Goal: Task Accomplishment & Management: Complete application form

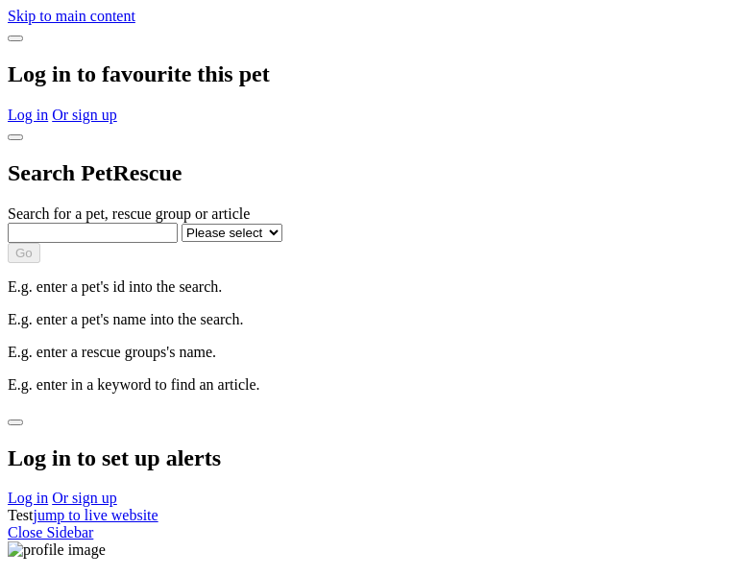
select select
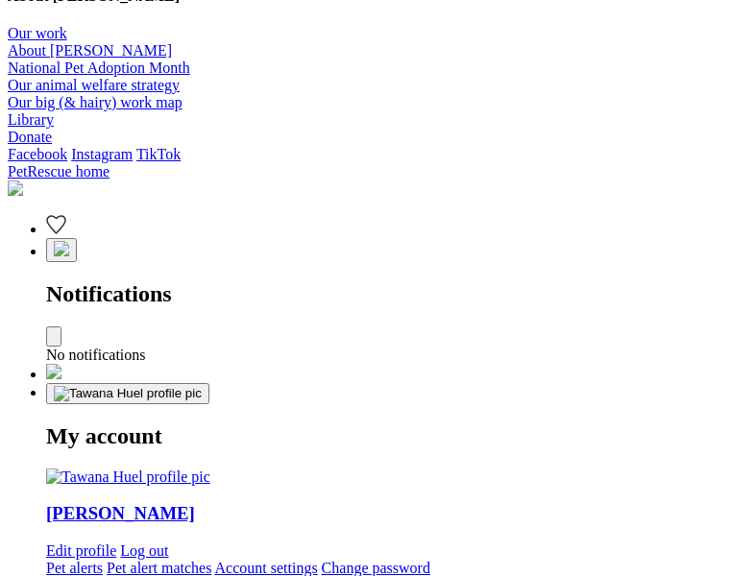
type input "Corgi"
select select "844268919"
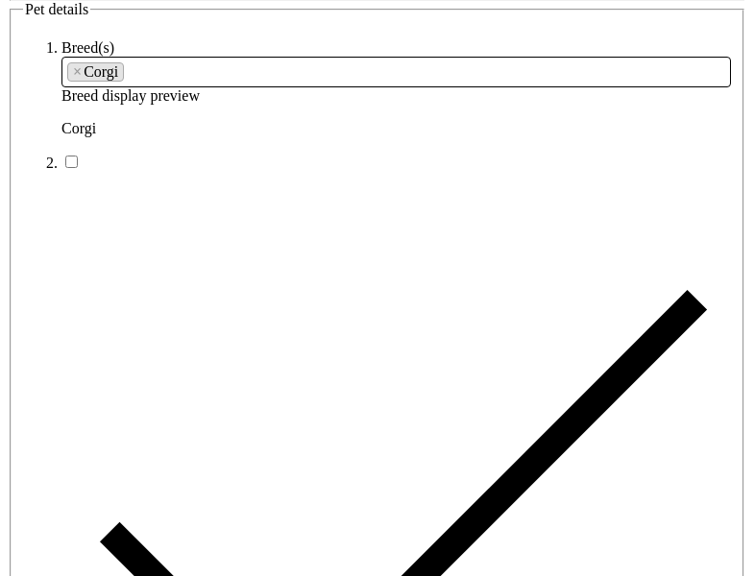
type input "Sunshine-Gardens22, Western Australia, 4000"
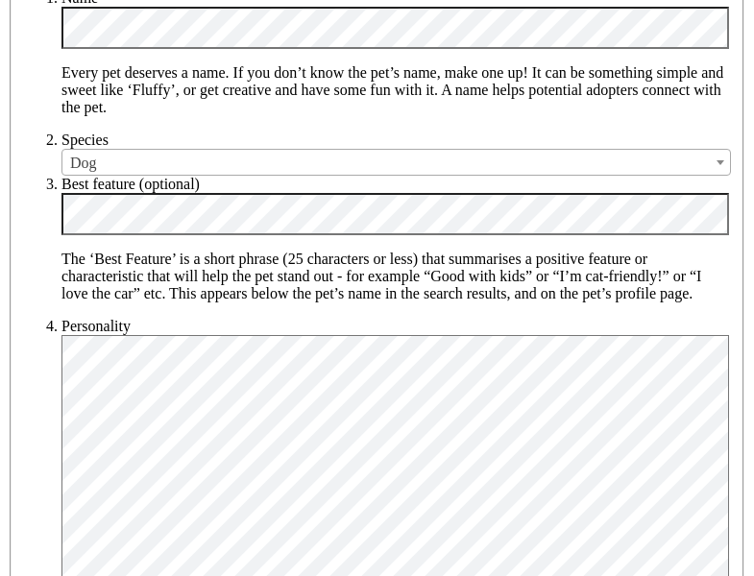
type input "14FEO934M45O193"
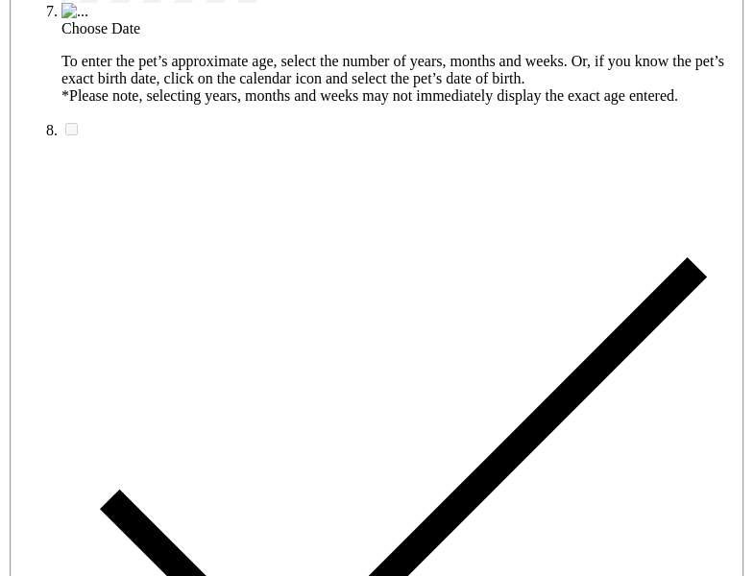
radio input "true"
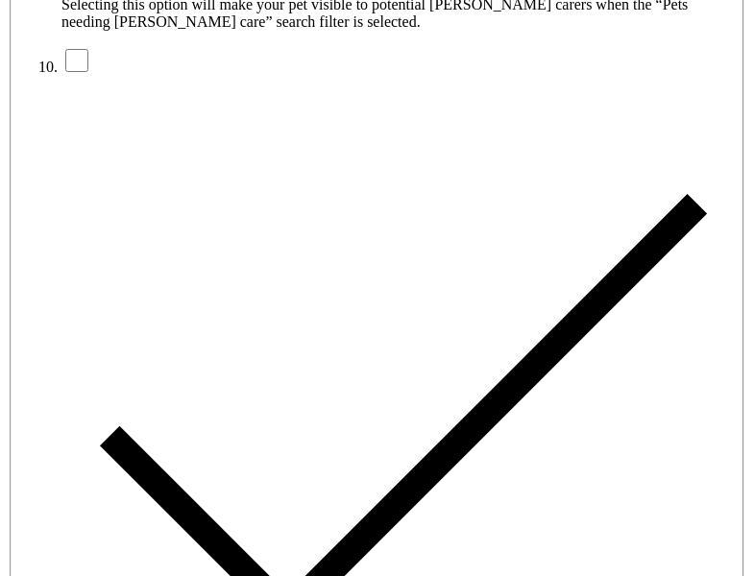
type input "Please wait..."
